Goal: Use online tool/utility: Utilize a website feature to perform a specific function

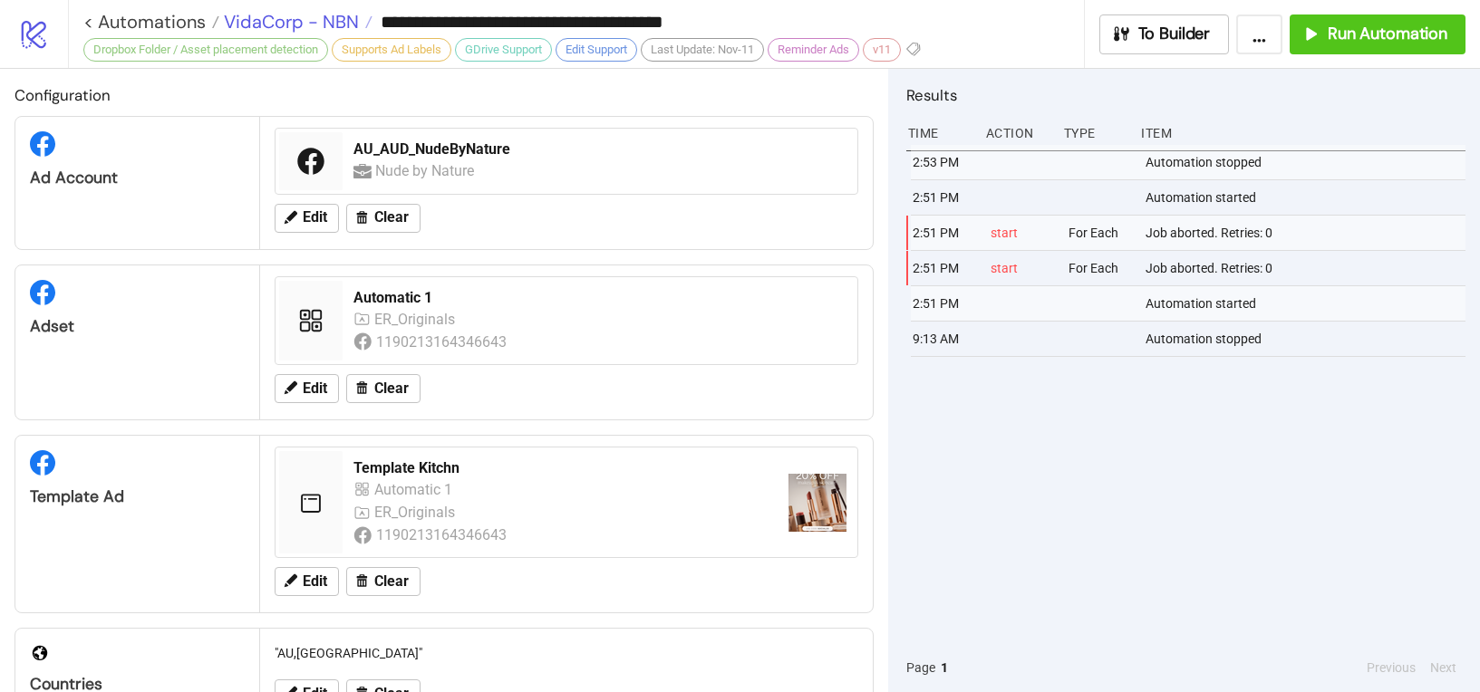
click at [285, 21] on span "VidaCorp - NBN" at bounding box center [289, 22] width 140 height 24
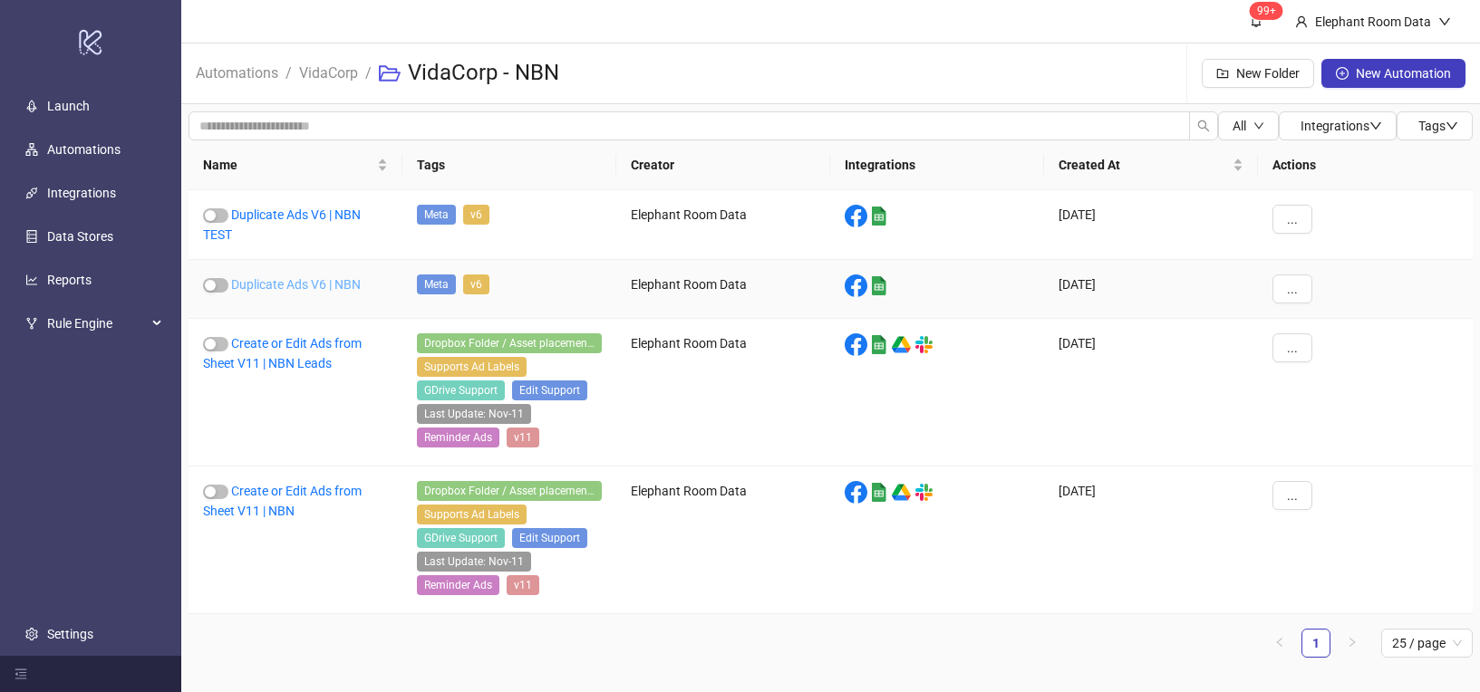
click at [324, 289] on link "Duplicate Ads V6 | NBN" at bounding box center [296, 284] width 130 height 14
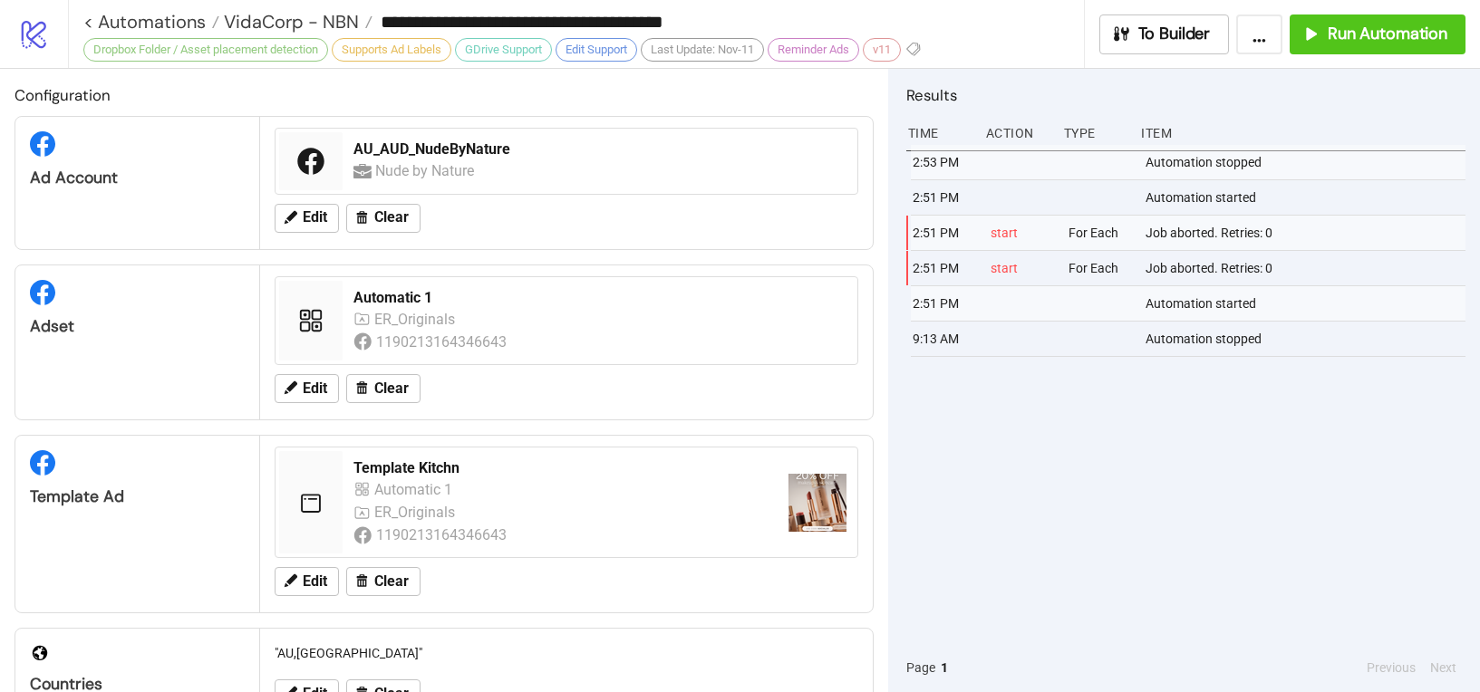
type input "**********"
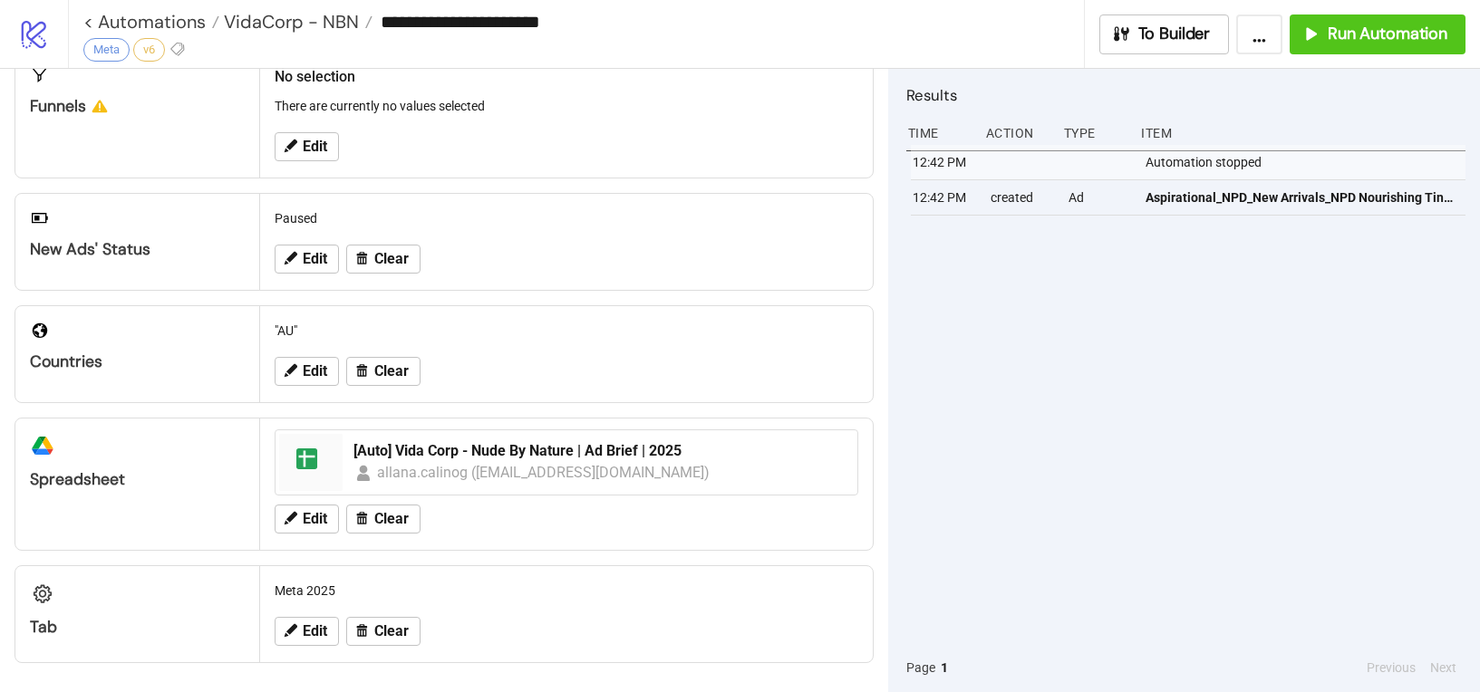
scroll to position [290, 0]
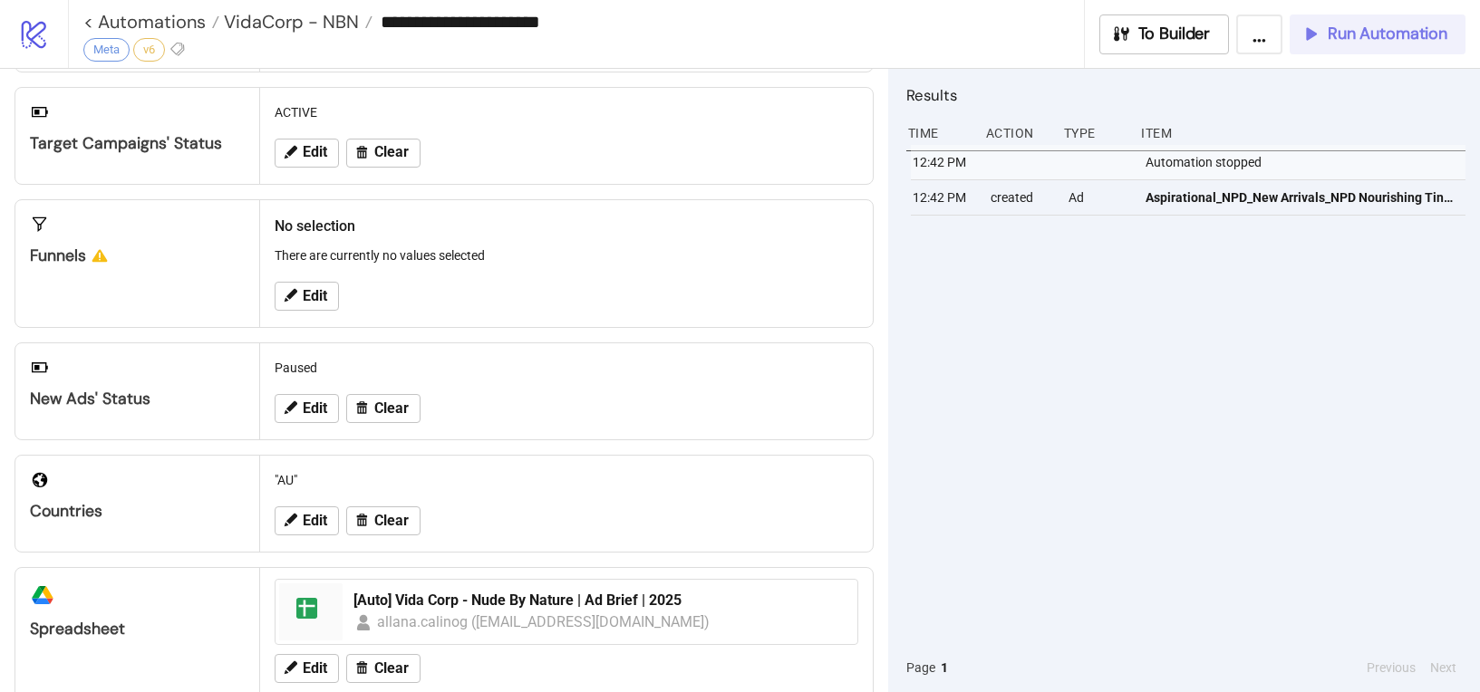
click at [1337, 43] on span "Run Automation" at bounding box center [1388, 34] width 120 height 21
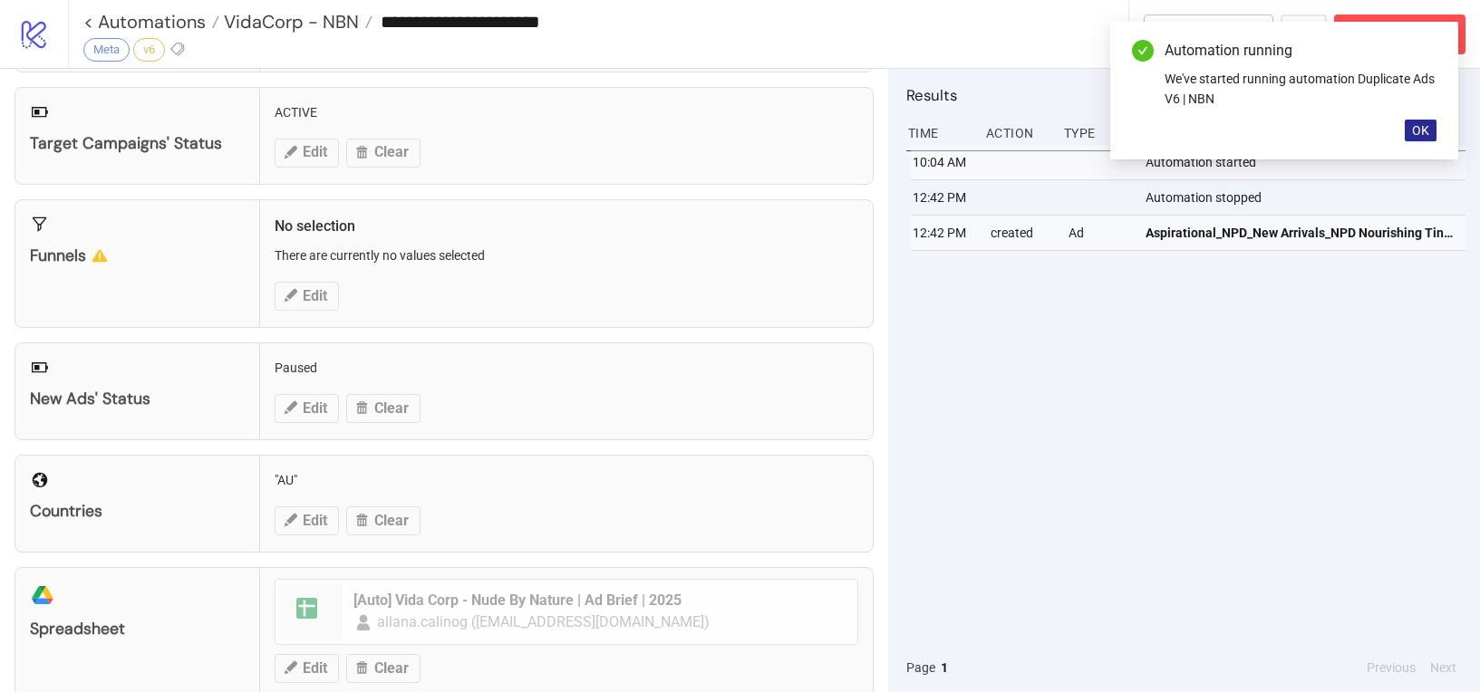
click at [1427, 134] on span "OK" at bounding box center [1420, 130] width 17 height 14
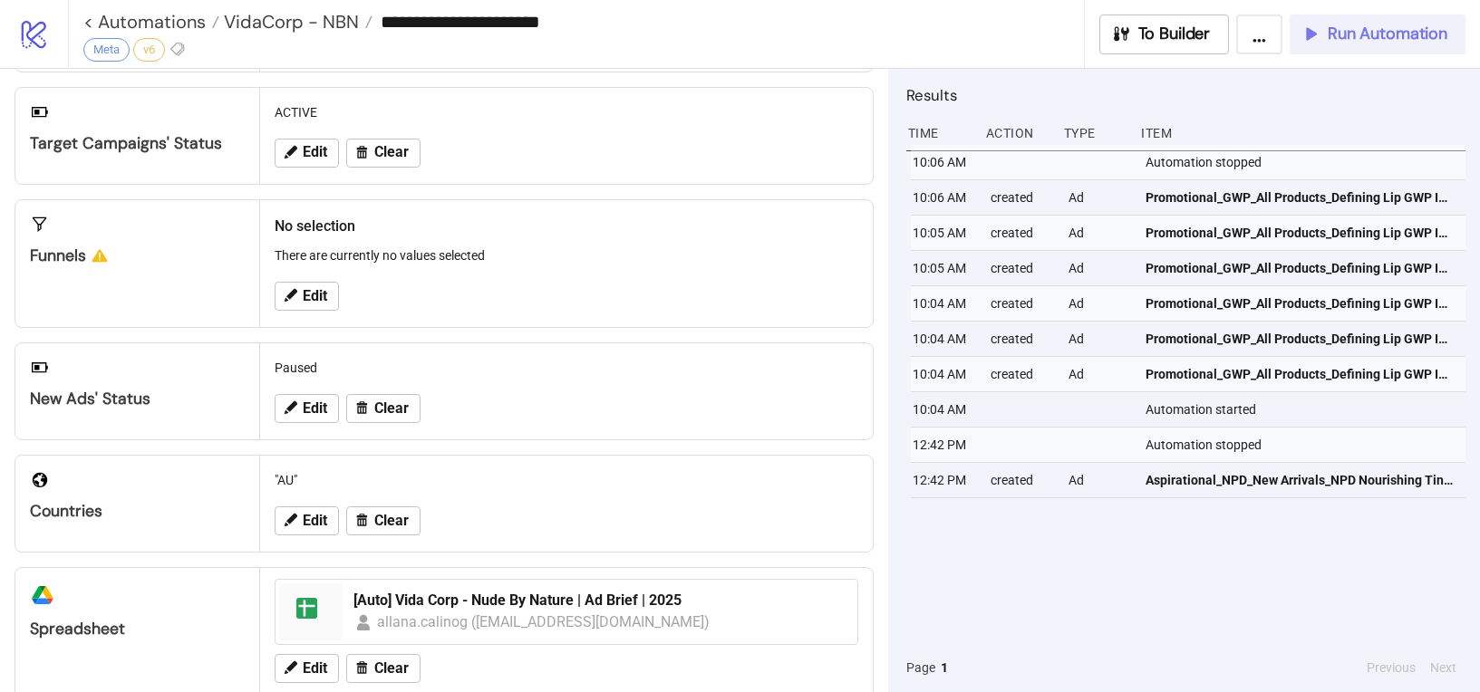
click at [1357, 28] on span "Run Automation" at bounding box center [1388, 34] width 120 height 21
